Goal: Check status: Check status

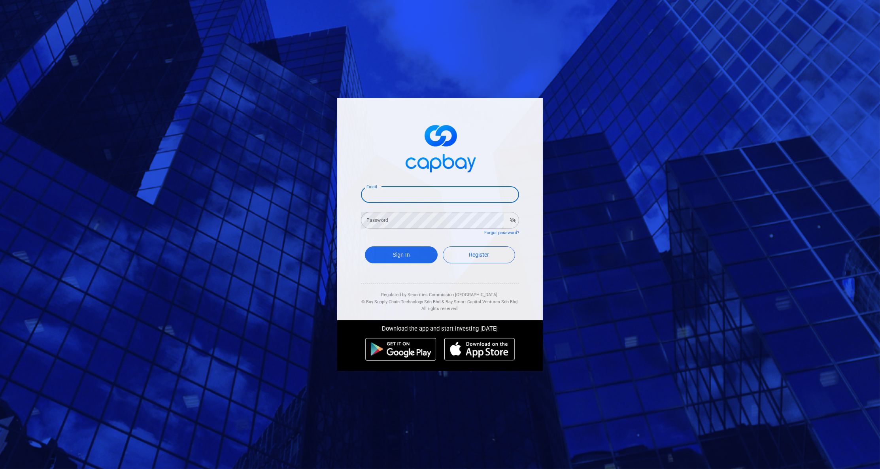
type input "[EMAIL_ADDRESS][DOMAIN_NAME]"
click at [401, 252] on button "Sign In" at bounding box center [401, 254] width 73 height 17
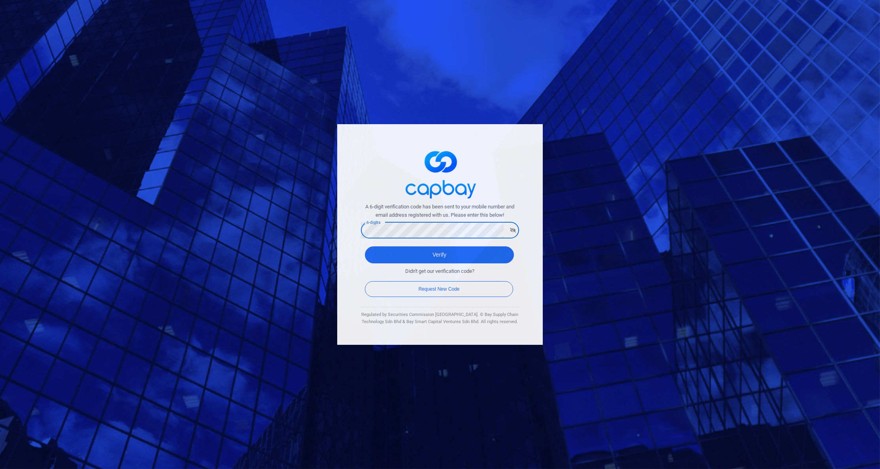
click at [362, 237] on form "A 6-digit verification code has been sent to your mobile number and email addre…" at bounding box center [440, 251] width 158 height 96
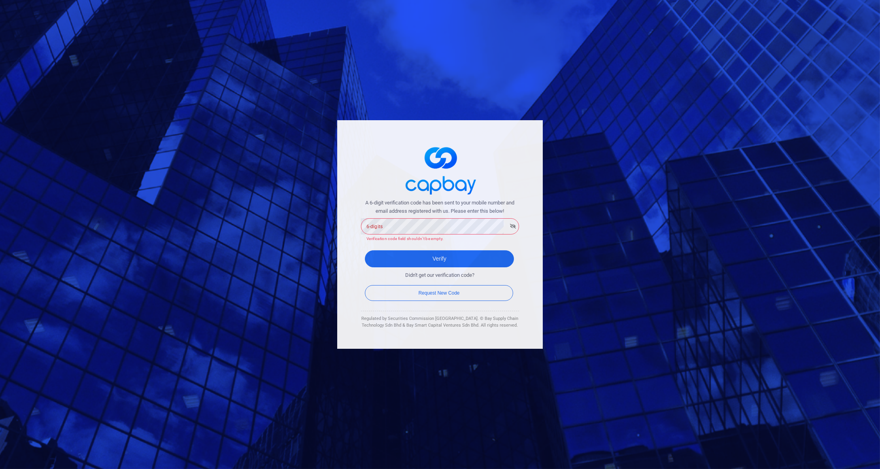
click at [352, 245] on div "A 6-digit verification code has been sent to your mobile number and email addre…" at bounding box center [439, 234] width 205 height 228
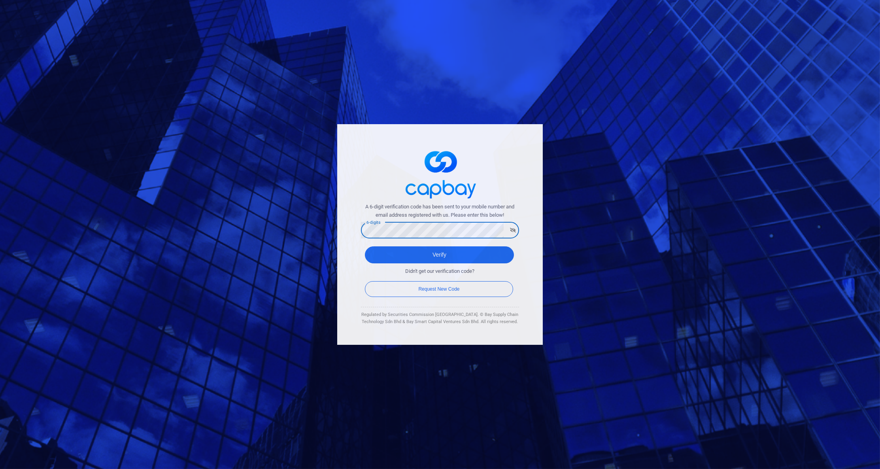
click at [439, 250] on button "Verify" at bounding box center [439, 254] width 149 height 17
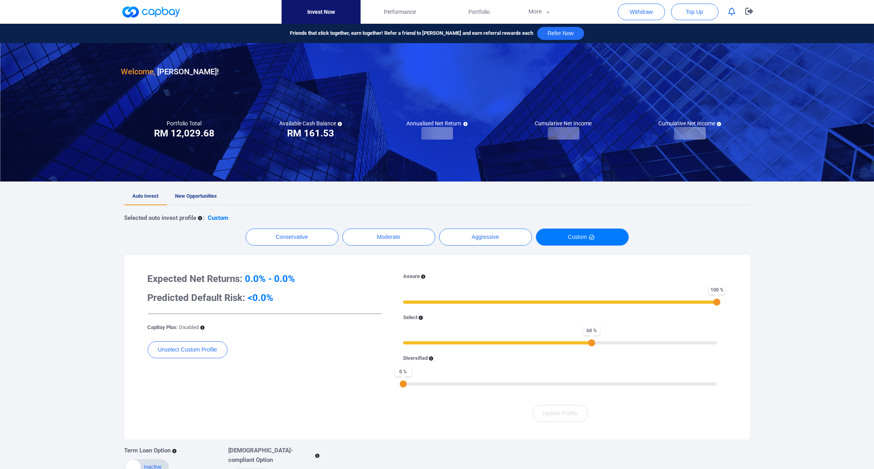
click at [207, 196] on span "New Opportunities" at bounding box center [196, 196] width 42 height 6
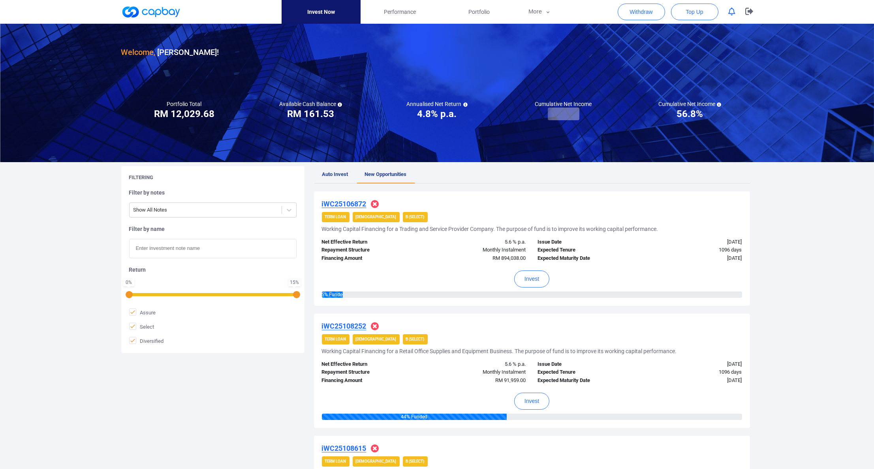
click at [328, 172] on span "Auto Invest" at bounding box center [335, 174] width 26 height 6
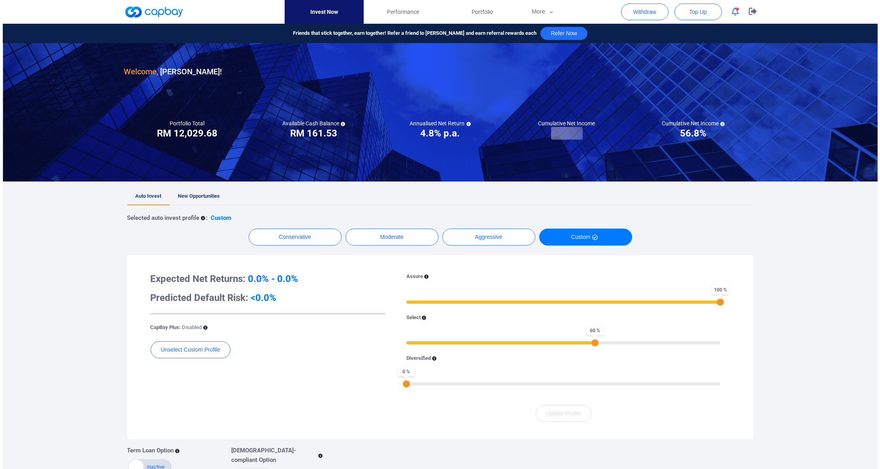
scroll to position [136, 0]
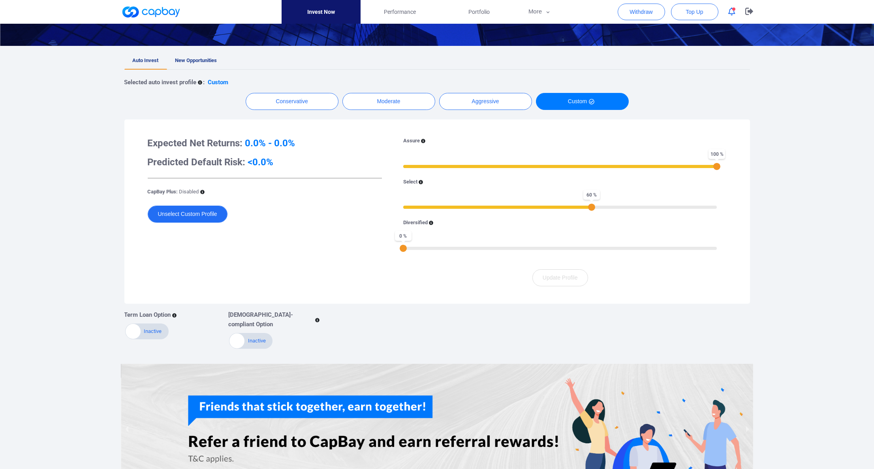
click at [221, 222] on button "Unselect Custom Profile" at bounding box center [188, 213] width 80 height 17
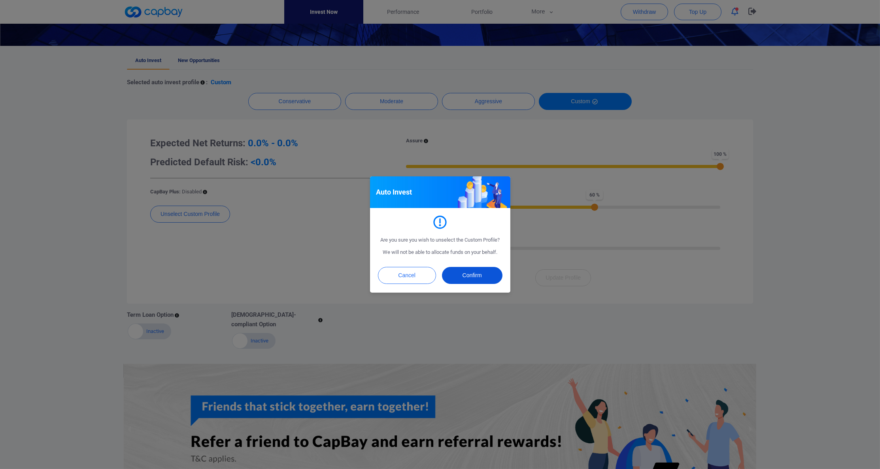
click at [461, 284] on button "Confirm" at bounding box center [472, 275] width 60 height 17
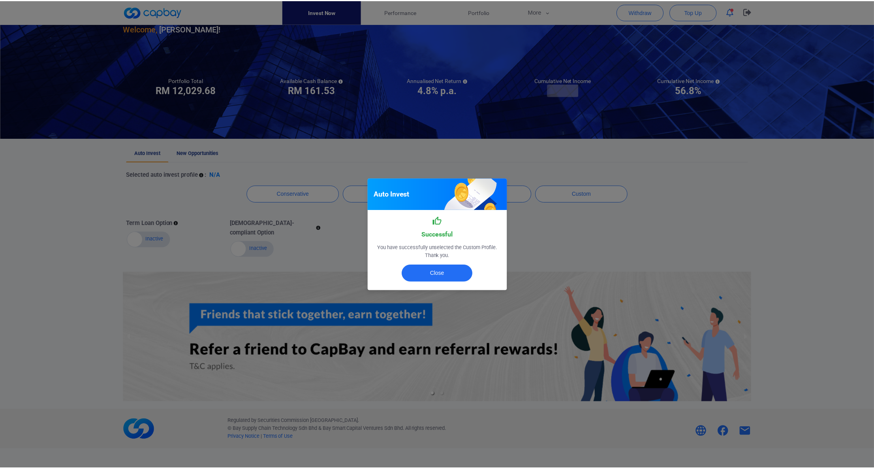
scroll to position [45, 0]
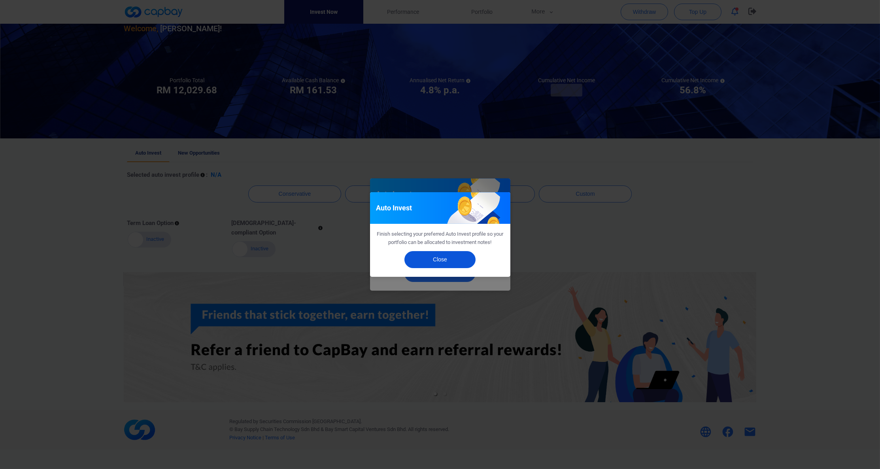
click at [419, 268] on button "Close" at bounding box center [439, 259] width 71 height 17
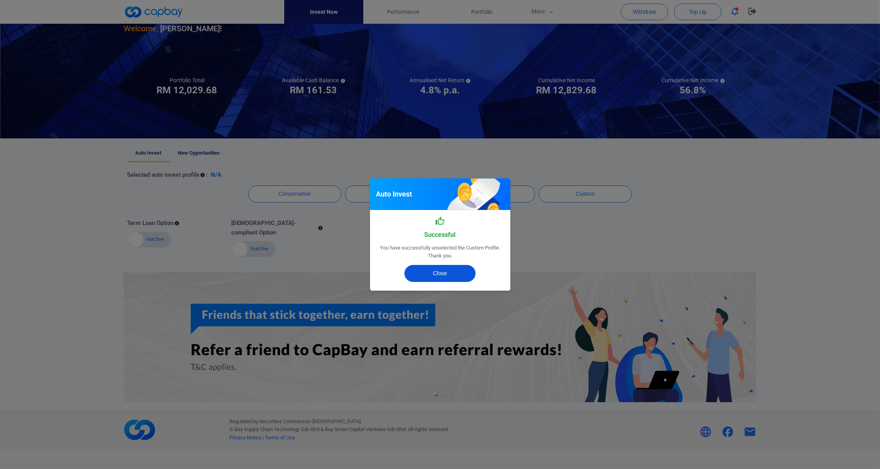
click at [423, 273] on button "Close" at bounding box center [439, 273] width 71 height 17
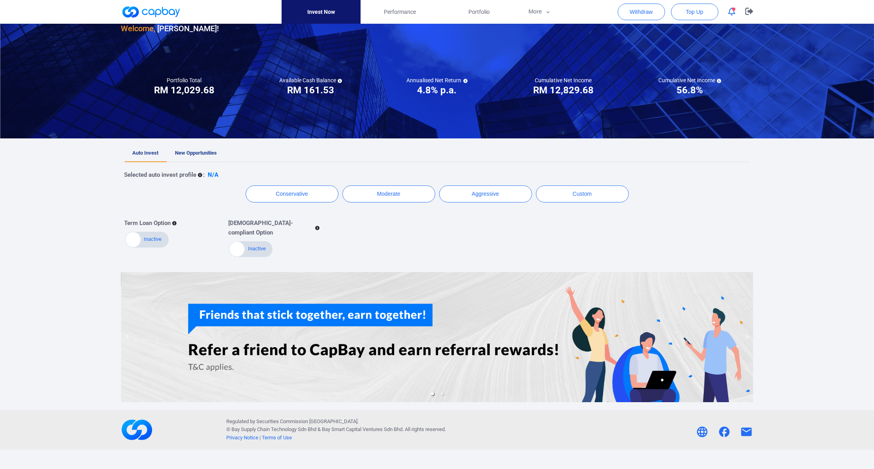
click at [189, 151] on span "New Opportunities" at bounding box center [196, 153] width 42 height 6
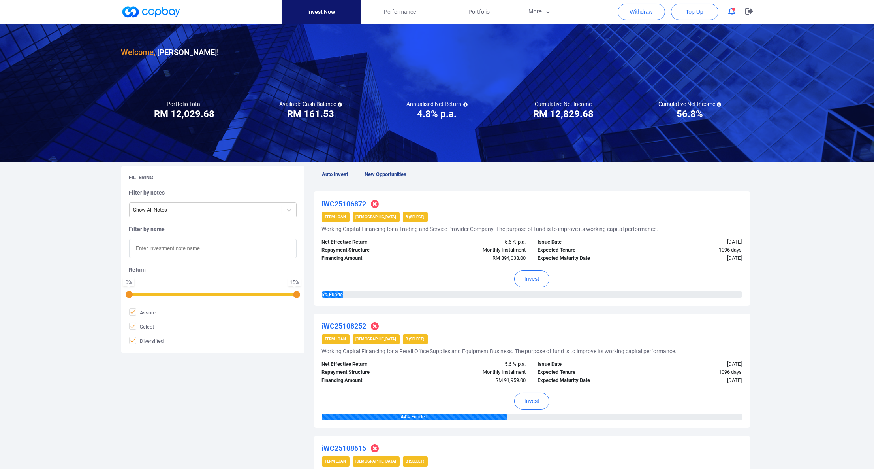
click at [517, 32] on div "Welcome, [PERSON_NAME] !" at bounding box center [437, 41] width 632 height 35
click at [527, 16] on button "More" at bounding box center [540, 12] width 42 height 24
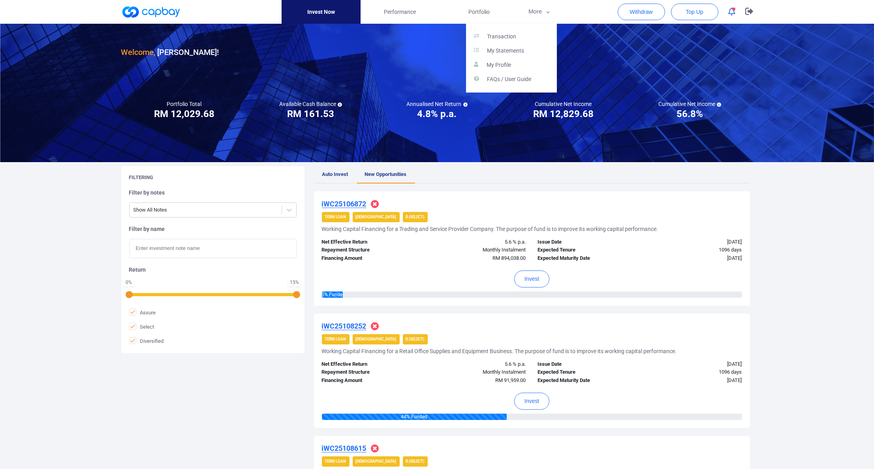
click at [522, 26] on div "Transaction My Statements My Profile FAQs / User Guide" at bounding box center [511, 58] width 91 height 69
click at [516, 36] on p "Transaction" at bounding box center [501, 36] width 29 height 7
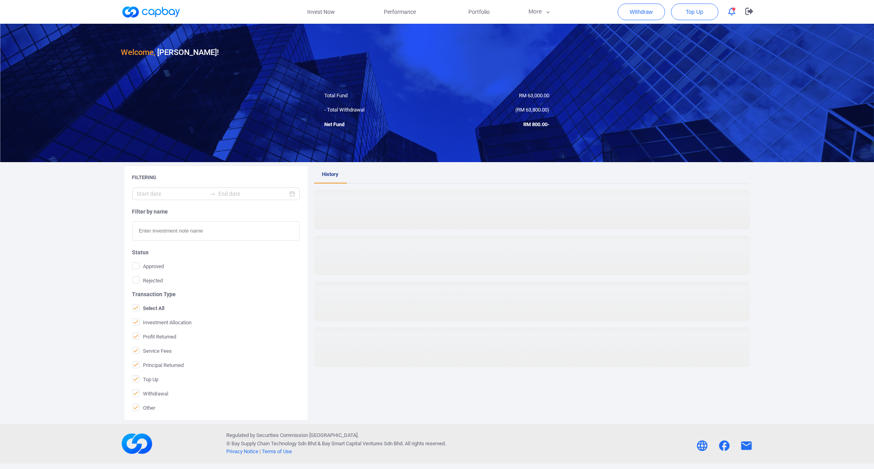
click at [376, 119] on div at bounding box center [437, 93] width 874 height 138
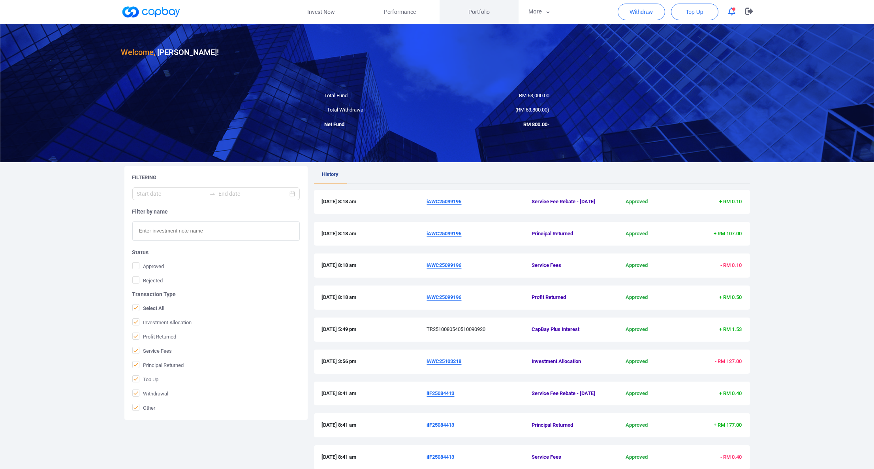
click at [476, 23] on link "Portfolio" at bounding box center [479, 12] width 79 height 24
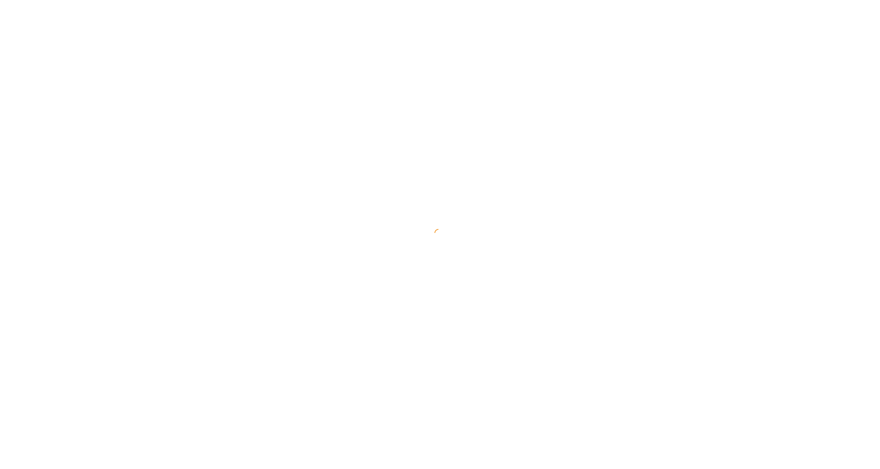
click at [478, 13] on div at bounding box center [440, 234] width 880 height 469
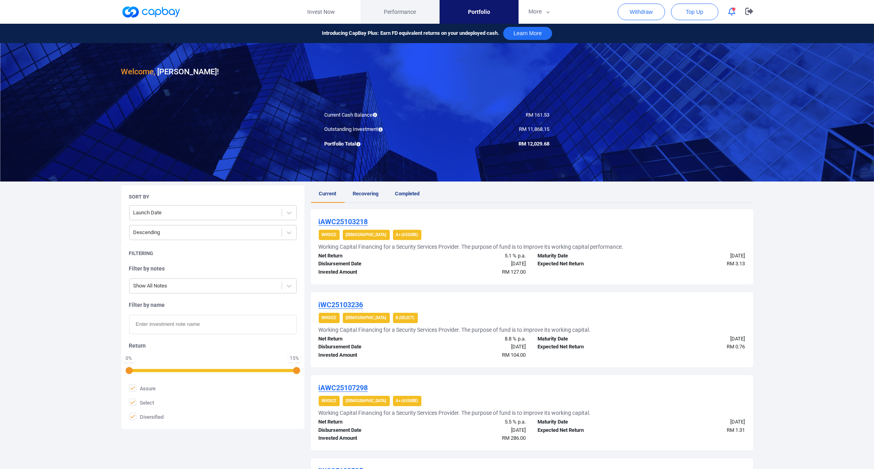
click at [406, 14] on span "Performance" at bounding box center [400, 12] width 32 height 9
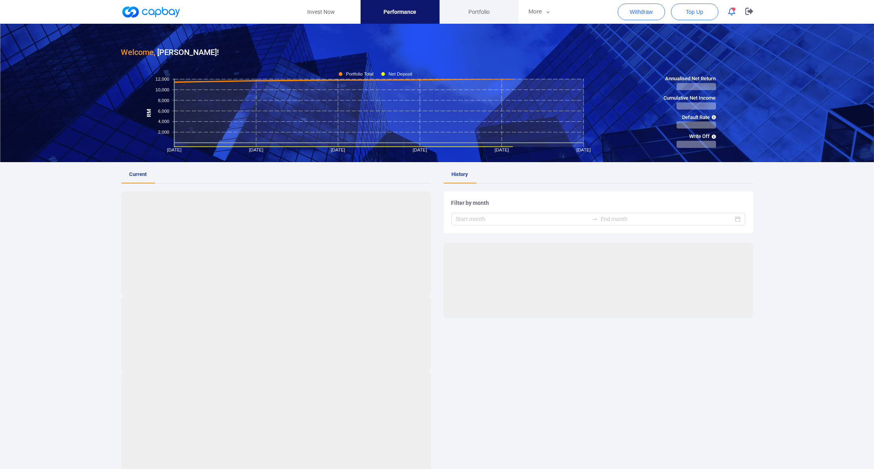
click at [460, 16] on link "Portfolio" at bounding box center [479, 12] width 79 height 24
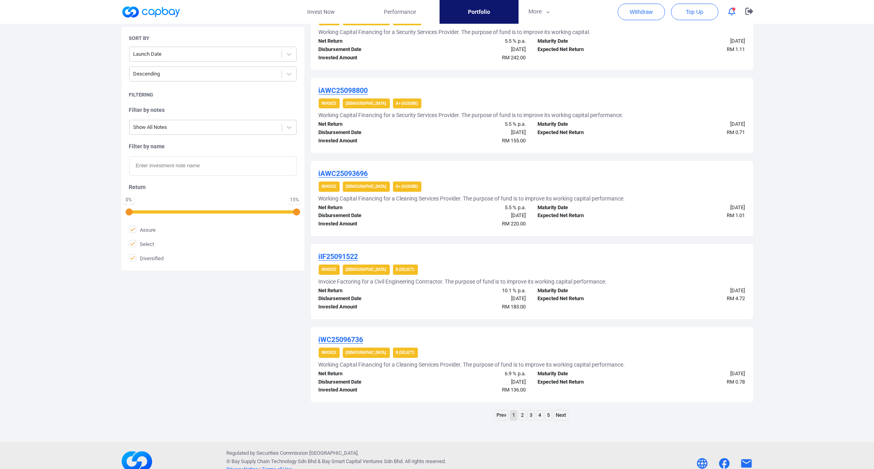
scroll to position [759, 0]
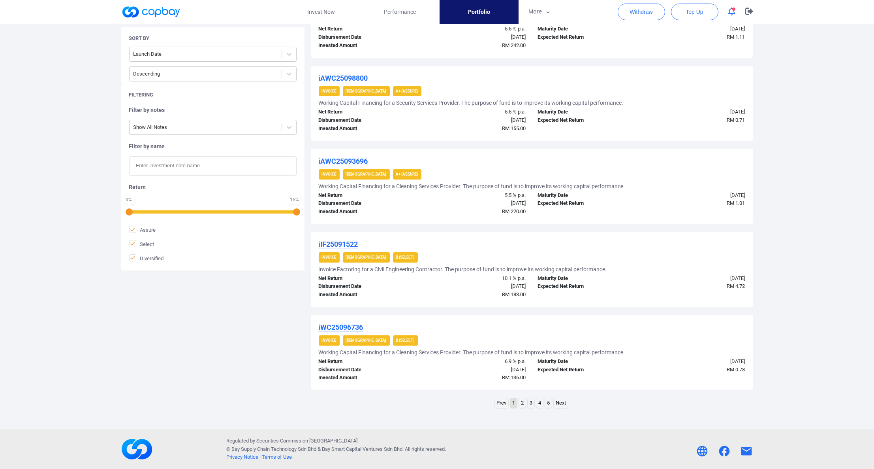
click at [520, 398] on link "2" at bounding box center [522, 403] width 7 height 10
click at [566, 401] on link "Next" at bounding box center [561, 403] width 14 height 10
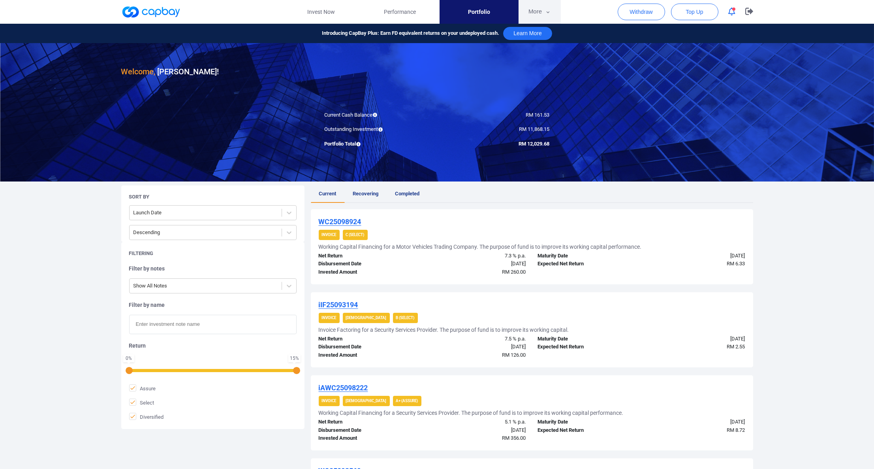
click at [531, 18] on button "More" at bounding box center [540, 12] width 42 height 24
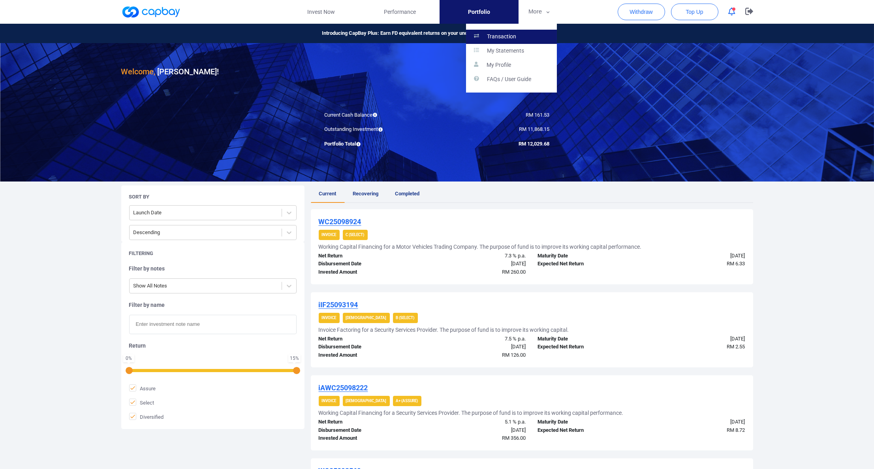
click at [516, 31] on link "Transaction" at bounding box center [511, 37] width 91 height 14
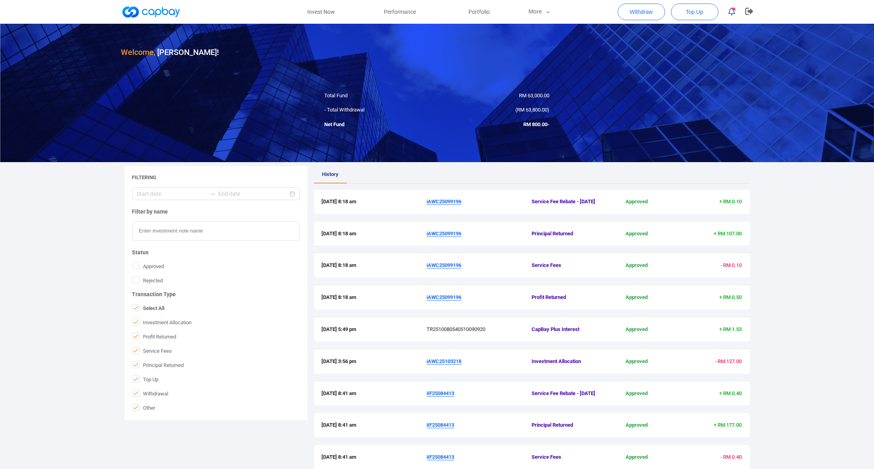
click at [418, 145] on div at bounding box center [437, 93] width 874 height 138
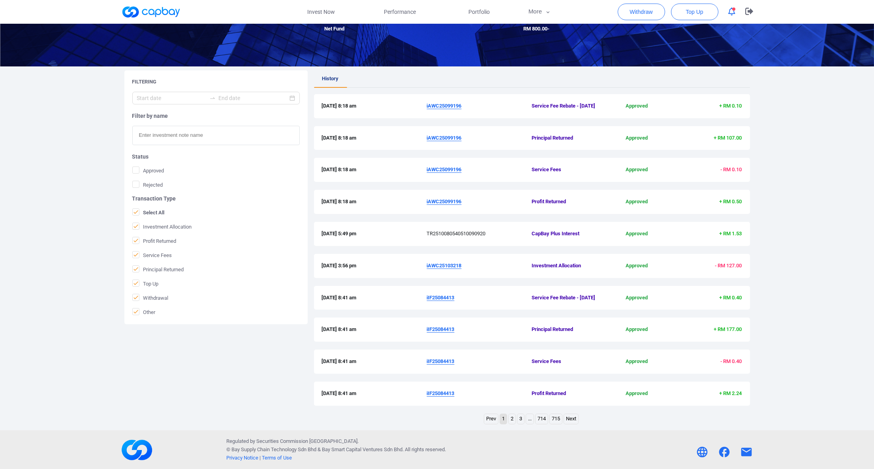
scroll to position [100, 0]
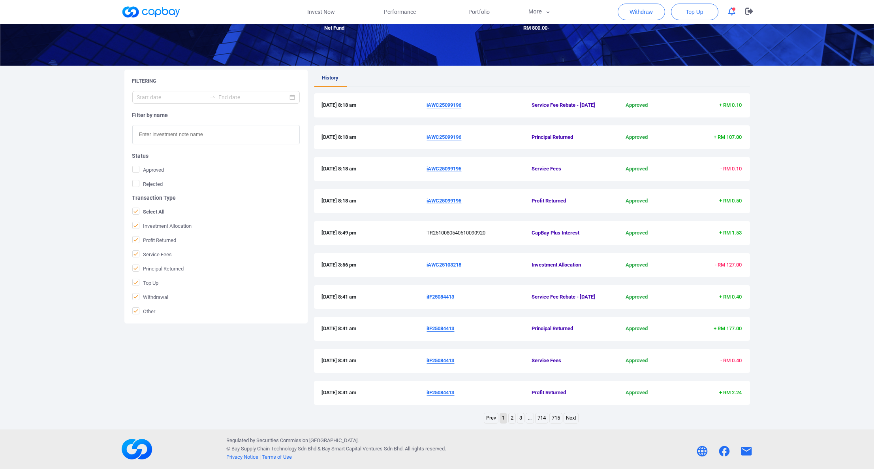
click at [443, 171] on u "iAWC25099196" at bounding box center [444, 169] width 35 height 6
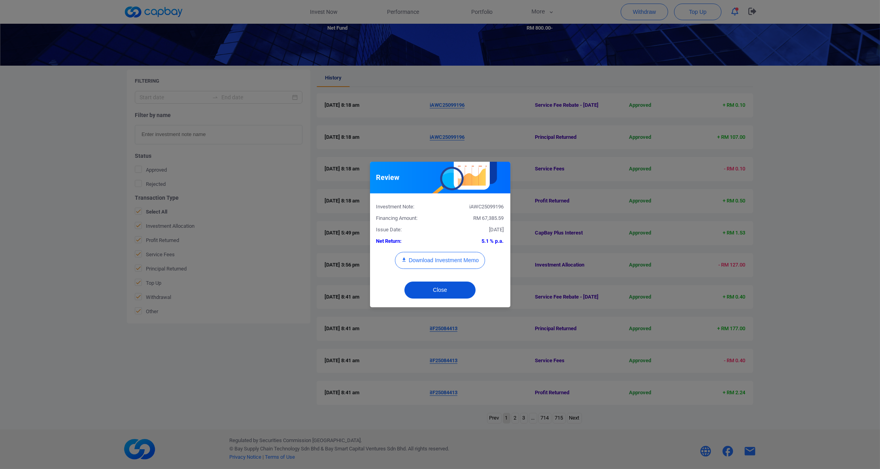
click at [434, 291] on button "Close" at bounding box center [439, 289] width 71 height 17
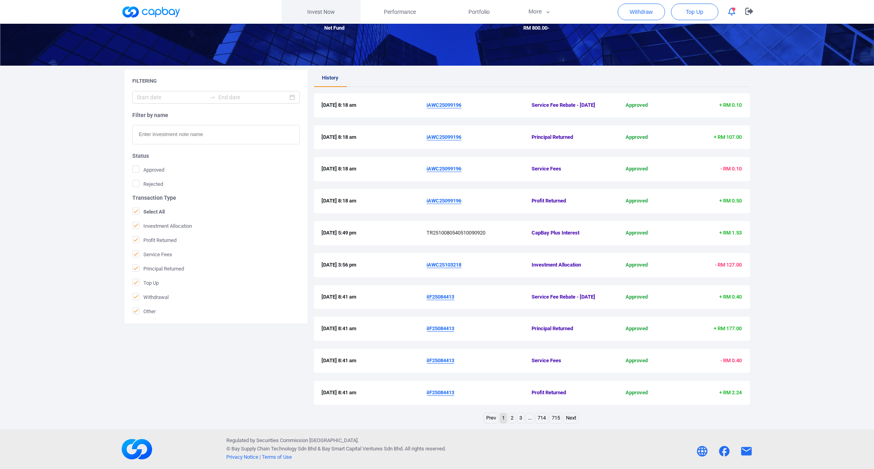
click at [299, 8] on link "Invest Now" at bounding box center [321, 12] width 79 height 24
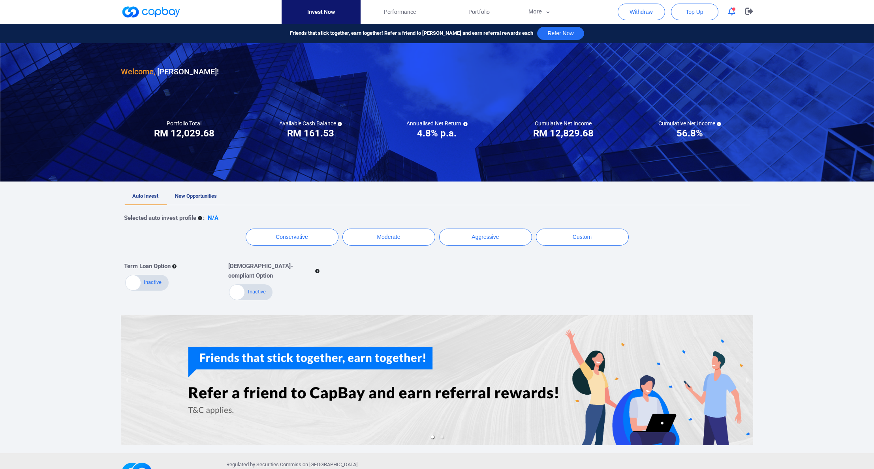
click at [215, 204] on link "New Opportunities" at bounding box center [196, 196] width 58 height 17
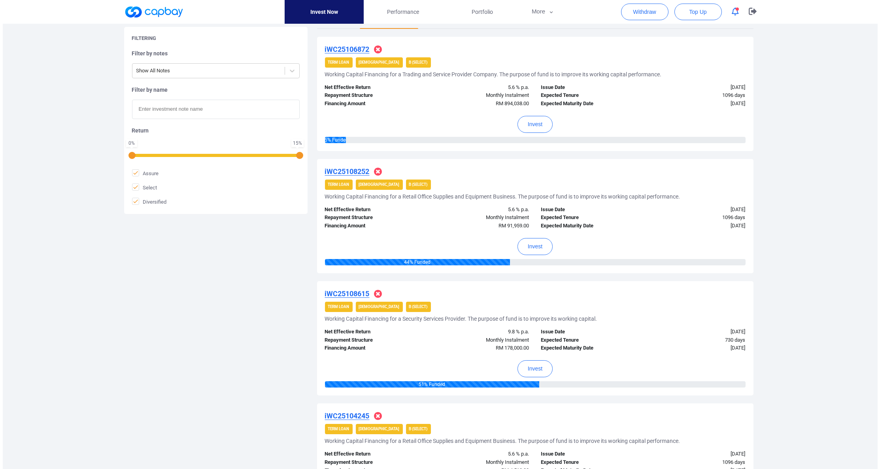
scroll to position [300, 0]
